Goal: Task Accomplishment & Management: Use online tool/utility

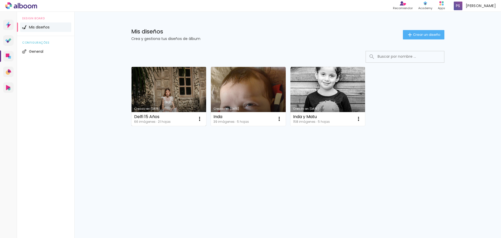
click at [177, 96] on link "Creado en [DATE]" at bounding box center [169, 96] width 75 height 59
